Goal: Transaction & Acquisition: Obtain resource

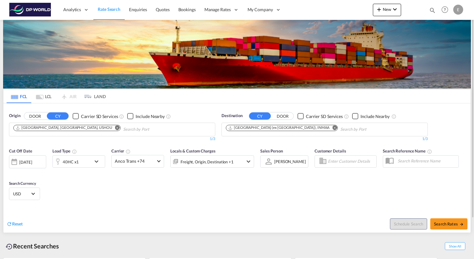
click at [332, 127] on md-icon "Remove" at bounding box center [334, 127] width 5 height 5
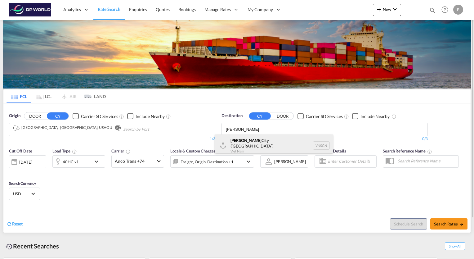
type input "ho chi minh"
click at [265, 142] on div "Ho Chi Minh City (Saigon) Viet Nam VNSGN" at bounding box center [274, 145] width 118 height 22
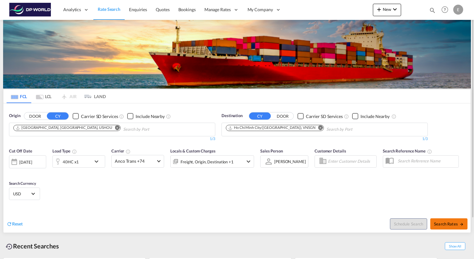
click at [450, 223] on span "Search Rates" at bounding box center [449, 223] width 30 height 5
type input "USHOU to VNSGN / 18 Sep 2025"
